Goal: Transaction & Acquisition: Obtain resource

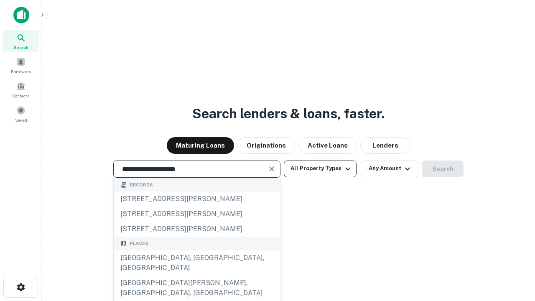
click at [197, 276] on div "Santa Monica, CA, USA" at bounding box center [197, 263] width 167 height 25
click at [320, 169] on button "All Property Types" at bounding box center [320, 169] width 73 height 17
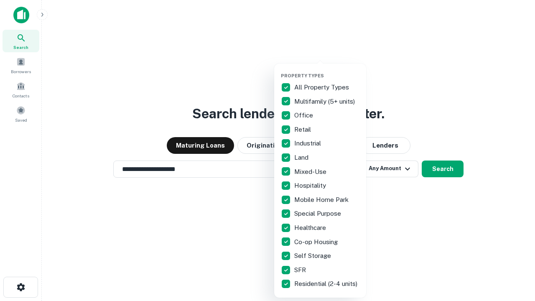
type input "**********"
click at [327, 70] on button "button" at bounding box center [327, 70] width 92 height 0
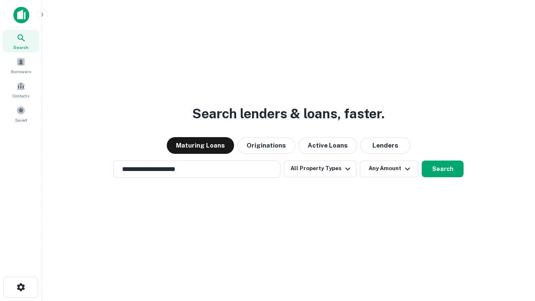
scroll to position [5, 101]
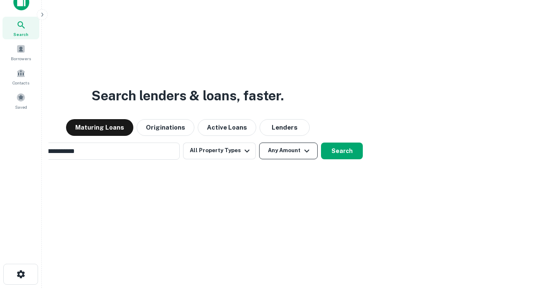
click at [259, 143] on button "Any Amount" at bounding box center [288, 151] width 59 height 17
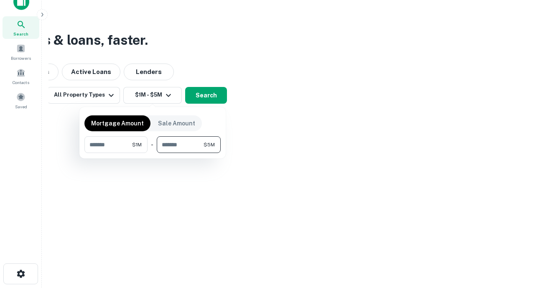
type input "*******"
click at [153, 153] on button "button" at bounding box center [153, 153] width 136 height 0
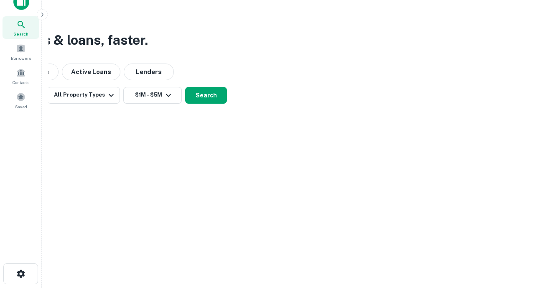
scroll to position [5, 154]
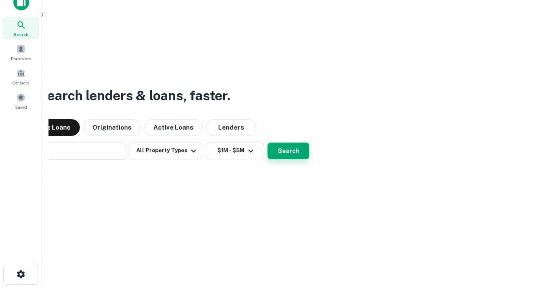
click at [268, 143] on button "Search" at bounding box center [289, 151] width 42 height 17
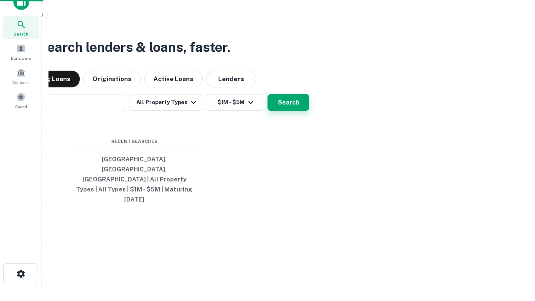
scroll to position [22, 237]
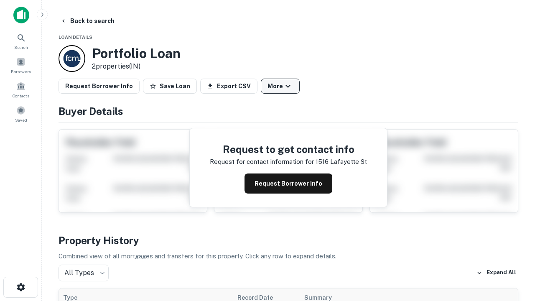
click at [280, 86] on button "More" at bounding box center [280, 86] width 39 height 15
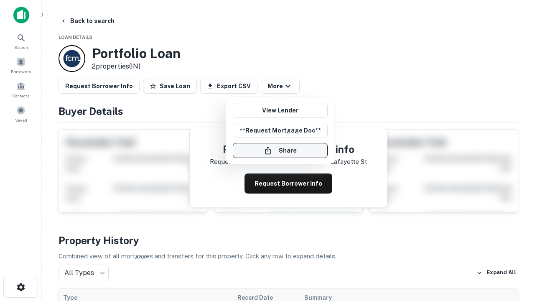
click at [280, 151] on button "Share" at bounding box center [280, 150] width 95 height 15
